Goal: Check status: Check status

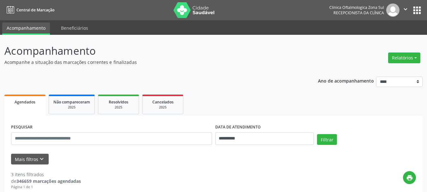
select select "*"
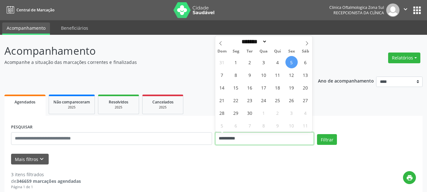
click at [241, 140] on input "**********" at bounding box center [264, 138] width 99 height 13
click at [295, 65] on span "5" at bounding box center [292, 62] width 12 height 12
type input "**********"
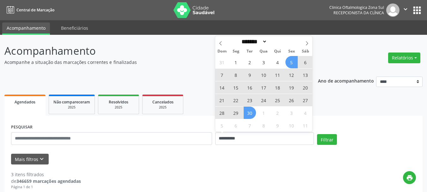
click at [252, 109] on span "30" at bounding box center [250, 113] width 12 height 12
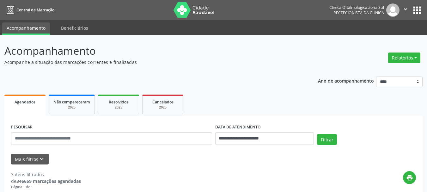
click at [252, 109] on ul "Agendados Não compareceram 2025 Resolvidos 2025 Cancelados 2025" at bounding box center [213, 104] width 419 height 23
click at [41, 159] on icon "keyboard_arrow_down" at bounding box center [41, 159] width 7 height 7
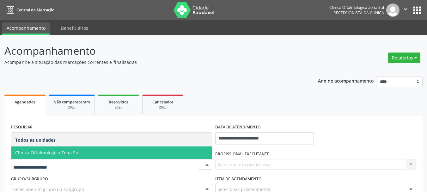
click at [52, 157] on span "Clinica Oftalmologica Zona Sul" at bounding box center [111, 152] width 201 height 13
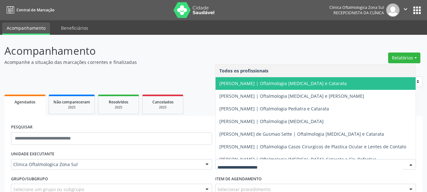
click at [245, 80] on span "[PERSON_NAME] | Oftalmologia [MEDICAL_DATA] e Catarata" at bounding box center [284, 83] width 128 height 6
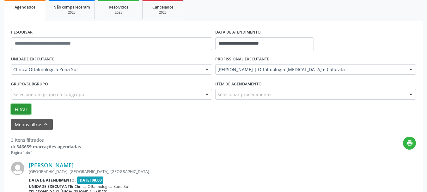
click at [23, 110] on button "Filtrar" at bounding box center [21, 109] width 20 height 11
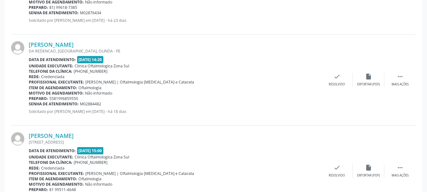
scroll to position [854, 0]
